Goal: Task Accomplishment & Management: Complete application form

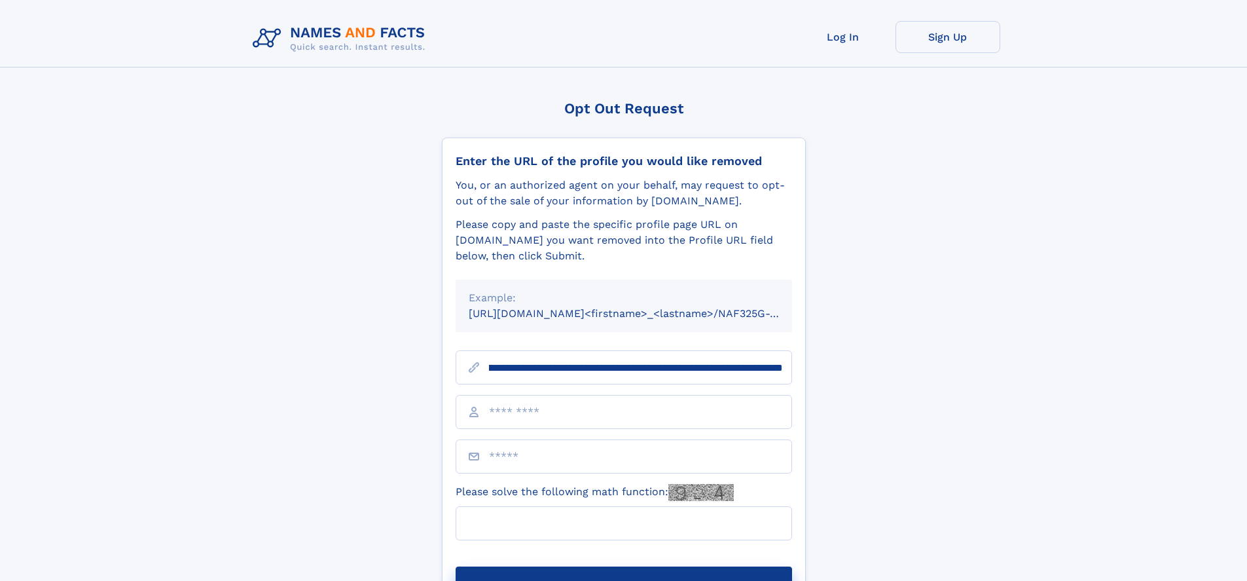
scroll to position [0, 138]
type input "**********"
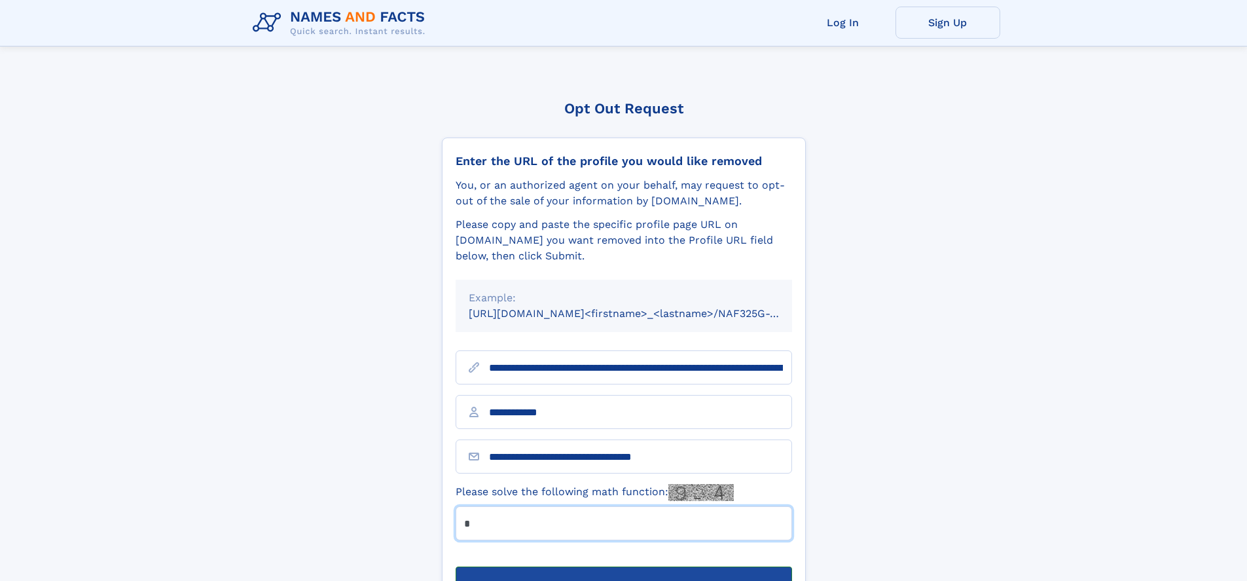
type input "*"
click at [623, 566] on button "Submit Opt Out Request" at bounding box center [624, 587] width 337 height 42
